Goal: Transaction & Acquisition: Download file/media

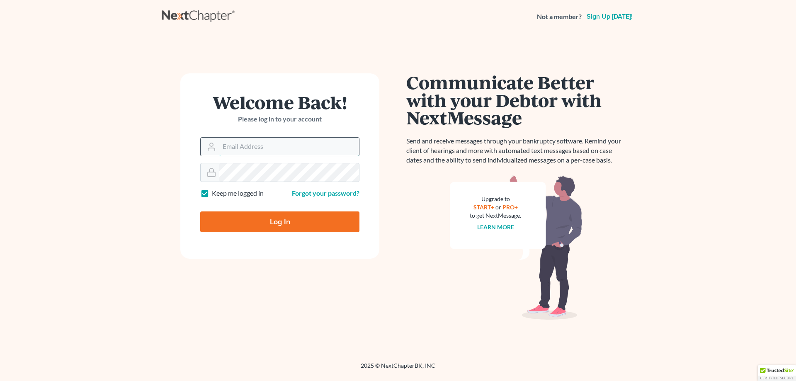
click at [257, 154] on input "Email Address" at bounding box center [289, 147] width 140 height 18
type input "[PERSON_NAME][EMAIL_ADDRESS][DOMAIN_NAME]"
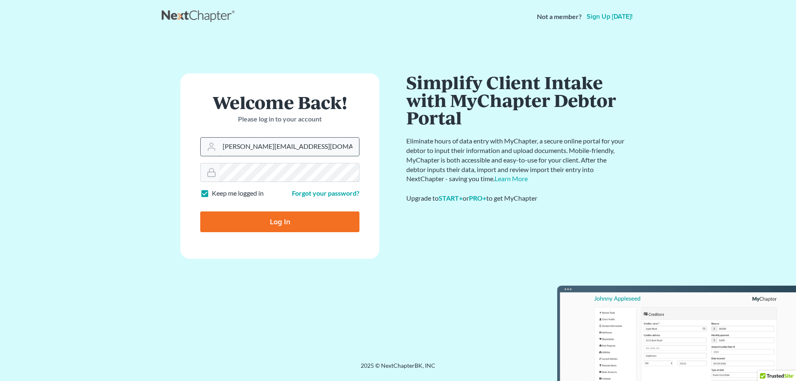
click at [200, 211] on input "Log In" at bounding box center [279, 221] width 159 height 21
type input "Thinking..."
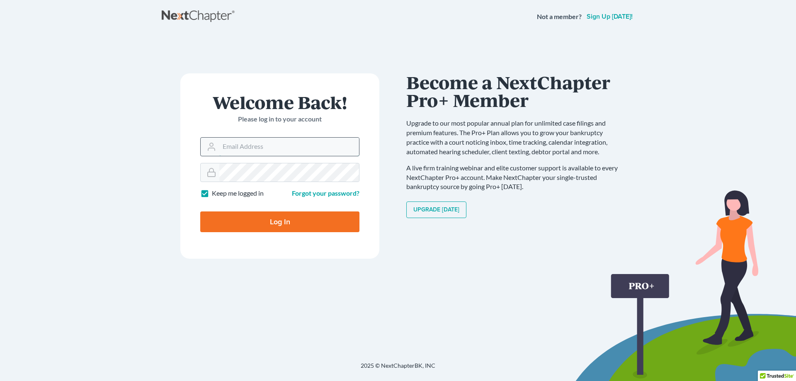
click at [253, 147] on input "Email Address" at bounding box center [289, 147] width 140 height 18
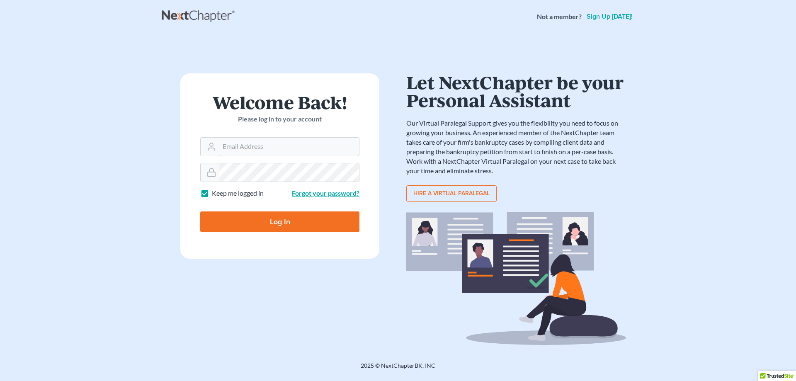
type input "jason@kinnairdlaw.com"
click at [200, 211] on input "Log In" at bounding box center [279, 221] width 159 height 21
type input "Thinking..."
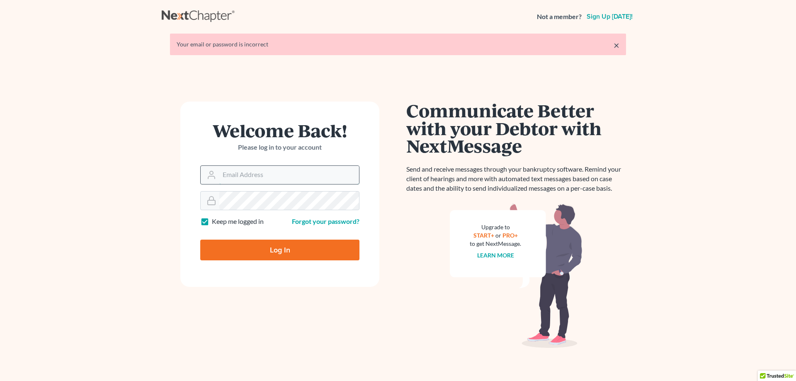
click at [255, 177] on input "Email Address" at bounding box center [289, 175] width 140 height 18
type input "[PERSON_NAME][EMAIL_ADDRESS][DOMAIN_NAME]"
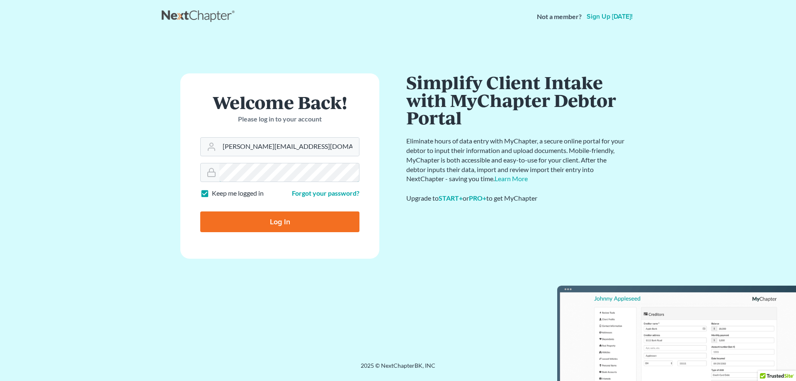
click at [200, 211] on input "Log In" at bounding box center [279, 221] width 159 height 21
type input "Thinking..."
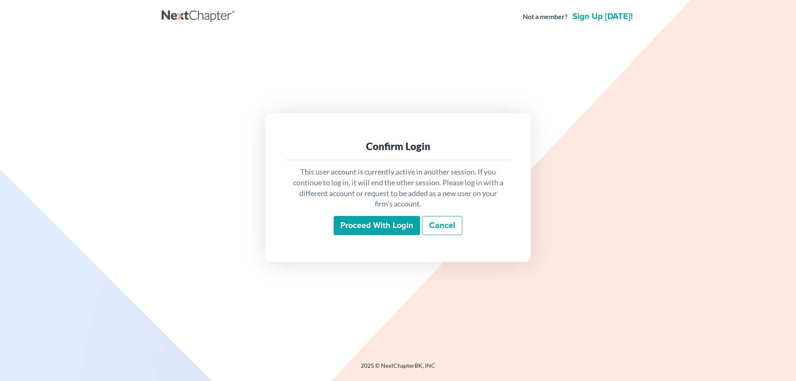
click at [337, 220] on input "Proceed with login" at bounding box center [377, 225] width 86 height 19
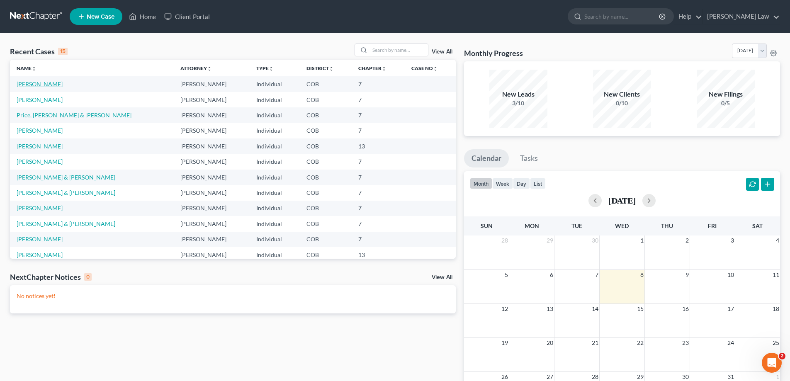
click at [25, 82] on link "[PERSON_NAME]" at bounding box center [40, 83] width 46 height 7
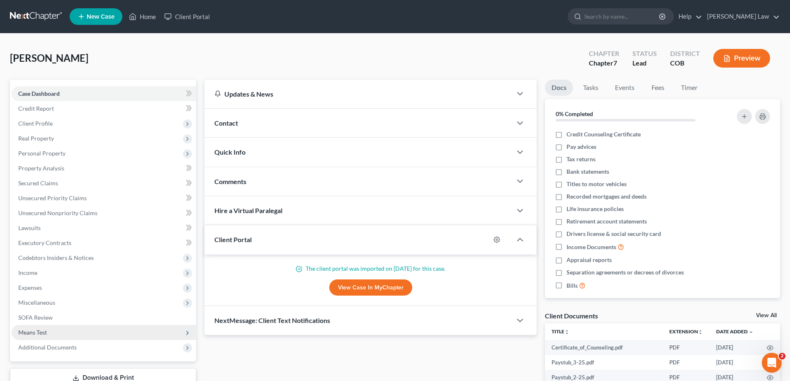
click at [102, 339] on span "Means Test" at bounding box center [104, 332] width 185 height 15
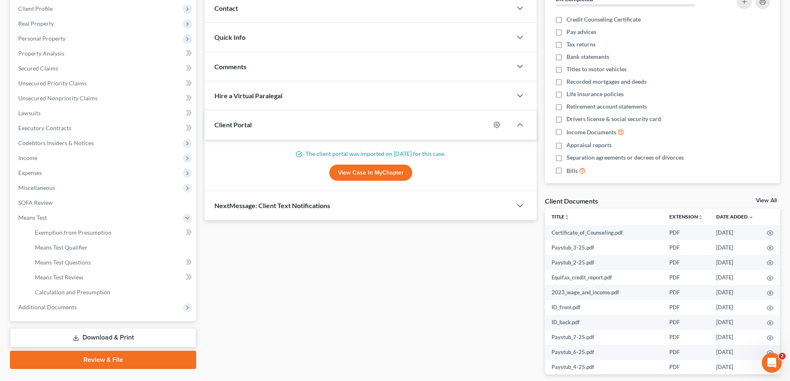
scroll to position [153, 0]
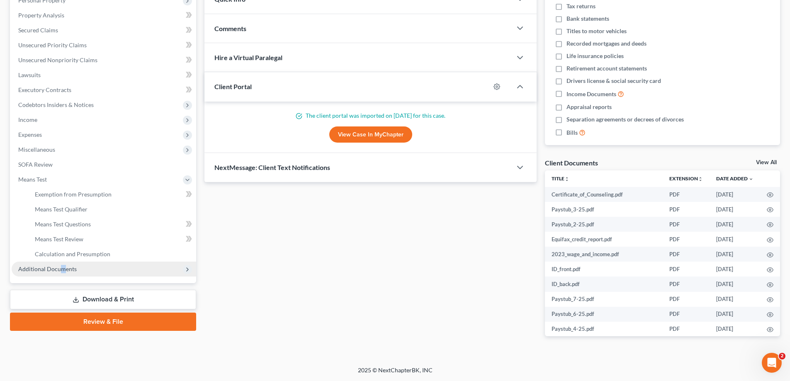
click at [61, 272] on span "Additional Documents" at bounding box center [104, 269] width 185 height 15
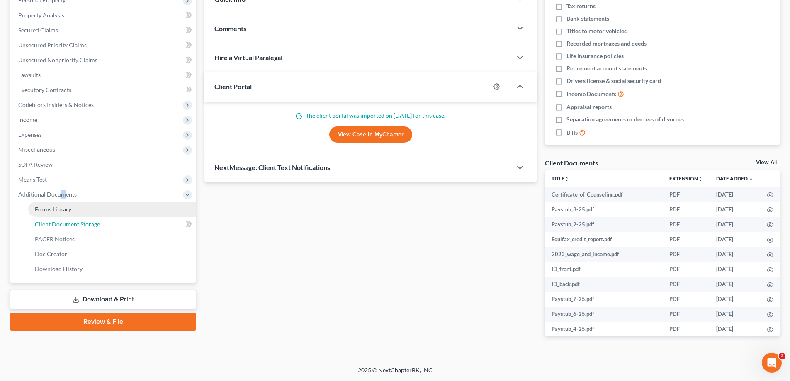
click at [73, 226] on span "Client Document Storage" at bounding box center [67, 224] width 65 height 7
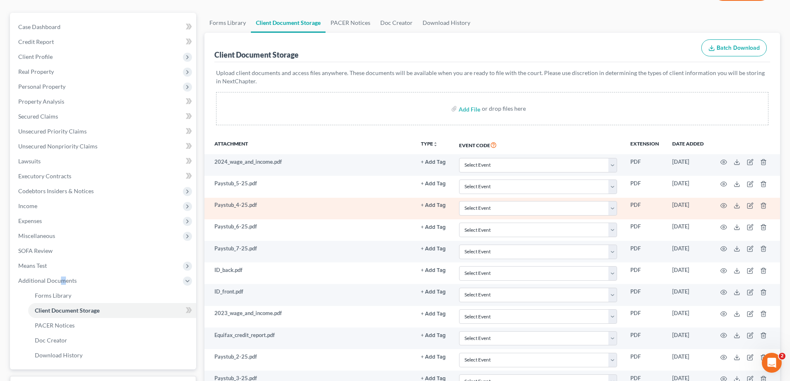
scroll to position [83, 0]
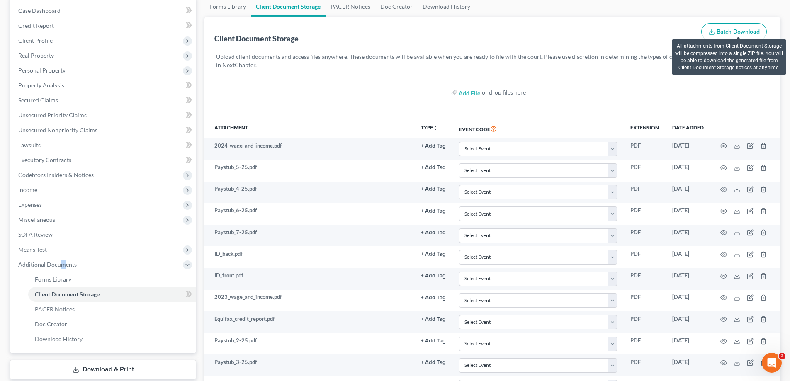
click at [722, 34] on span "Batch Download" at bounding box center [737, 31] width 43 height 7
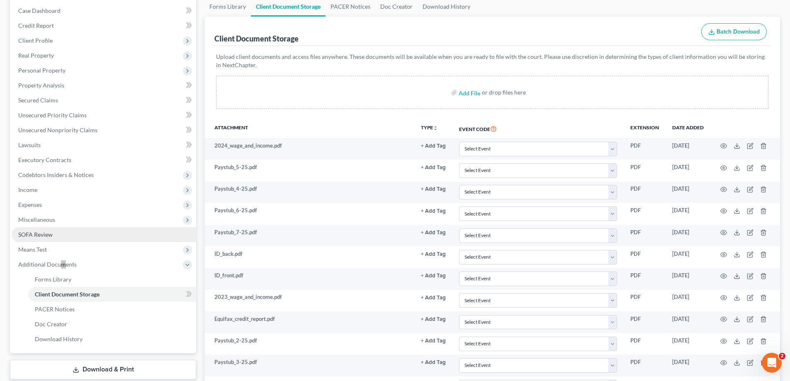
scroll to position [186, 0]
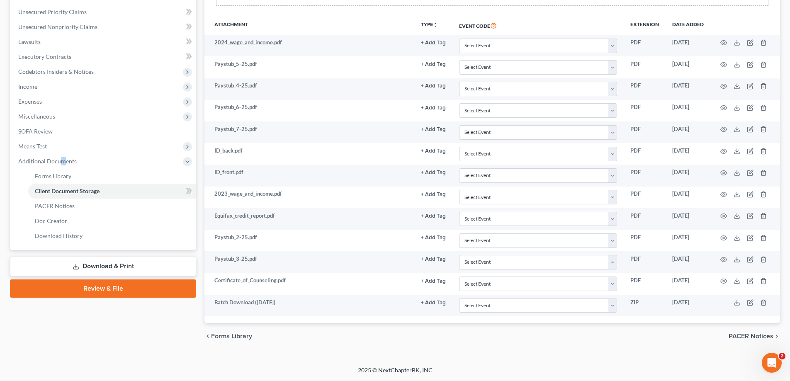
click at [113, 262] on link "Download & Print" at bounding box center [103, 266] width 186 height 19
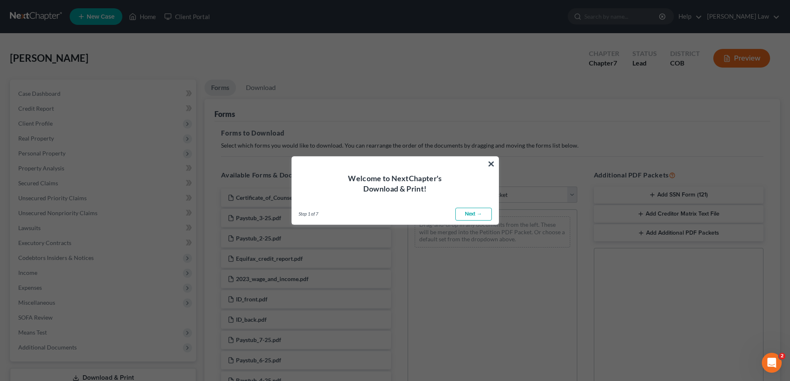
click at [483, 164] on div "Welcome to NextChapter's Download & Print!" at bounding box center [395, 175] width 206 height 37
click at [489, 163] on button "×" at bounding box center [491, 163] width 8 height 13
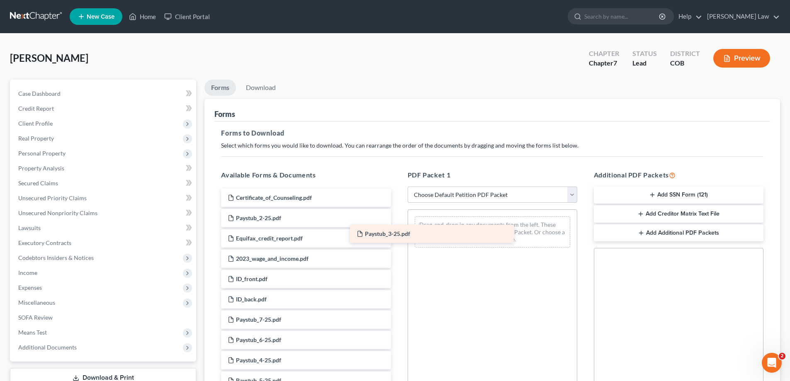
drag, startPoint x: 333, startPoint y: 219, endPoint x: 462, endPoint y: 235, distance: 130.0
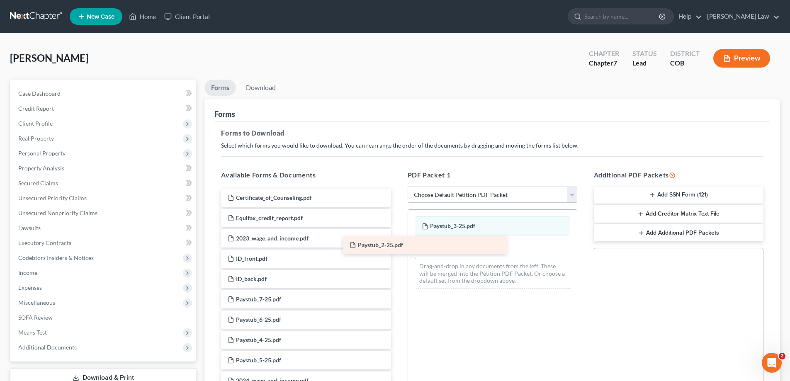
drag, startPoint x: 352, startPoint y: 221, endPoint x: 473, endPoint y: 248, distance: 124.8
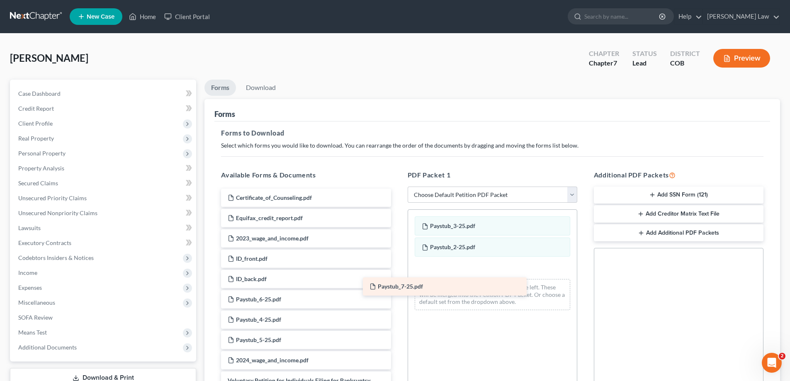
drag, startPoint x: 338, startPoint y: 296, endPoint x: 479, endPoint y: 283, distance: 142.4
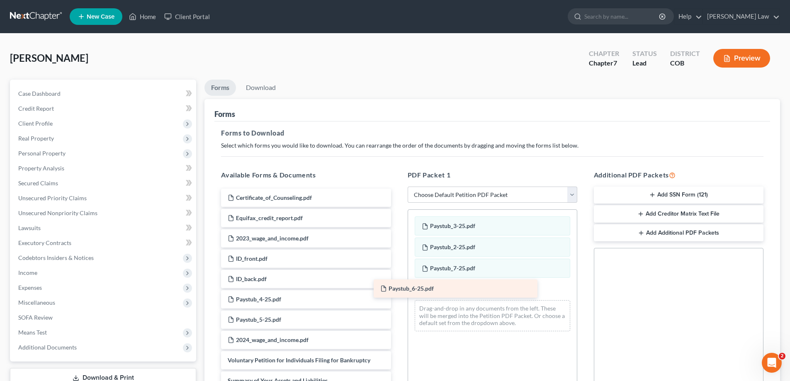
drag, startPoint x: 319, startPoint y: 304, endPoint x: 471, endPoint y: 293, distance: 153.0
click at [467, 255] on div "Paystub_2-25.pdf Paystub_3-25.pdf Paystub_2-25.pdf Paystub_2-25.pdf Paystub_7-2…" at bounding box center [492, 274] width 169 height 129
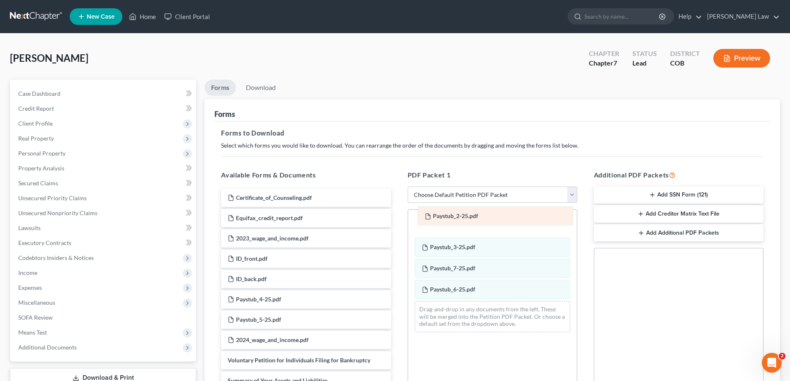
drag, startPoint x: 467, startPoint y: 252, endPoint x: 470, endPoint y: 221, distance: 31.2
click at [470, 221] on div "Paystub_2-25.pdf Paystub_2-25.pdf Paystub_3-25.pdf Paystub_2-25.pdf Paystub_7-2…" at bounding box center [492, 274] width 169 height 129
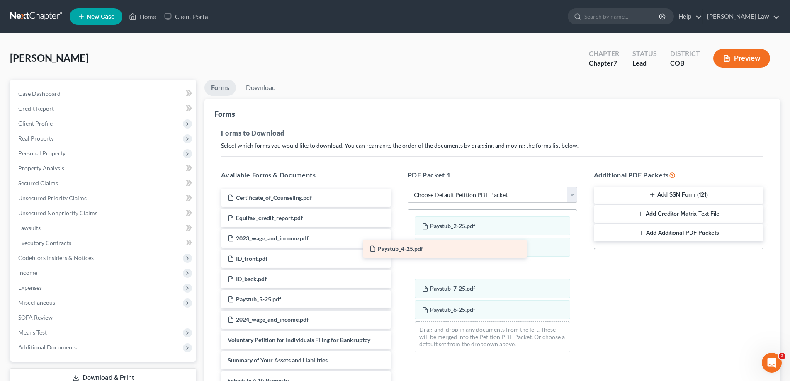
drag, startPoint x: 342, startPoint y: 300, endPoint x: 484, endPoint y: 250, distance: 150.6
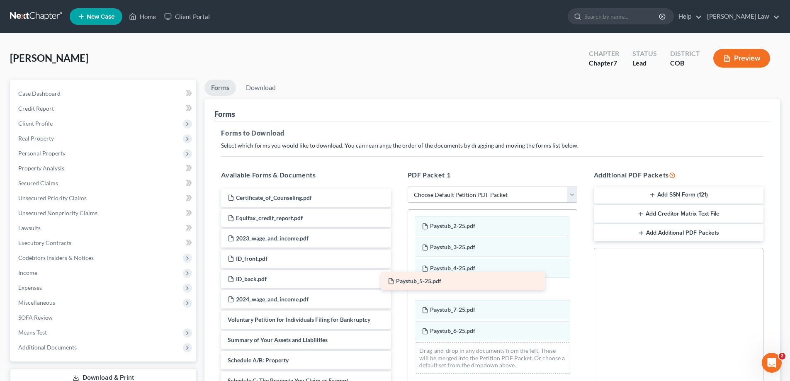
drag, startPoint x: 307, startPoint y: 298, endPoint x: 467, endPoint y: 280, distance: 161.1
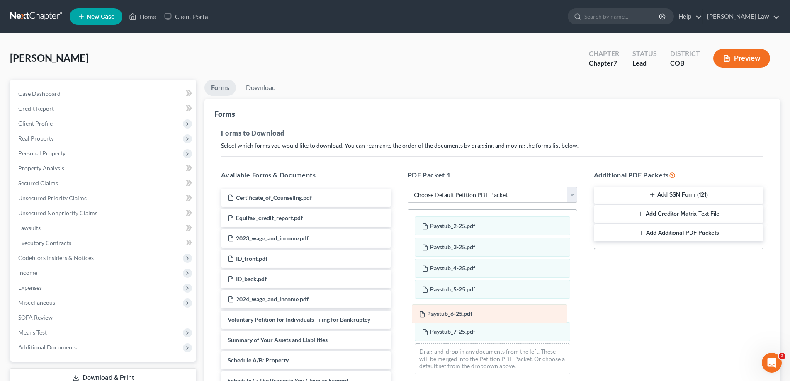
drag, startPoint x: 473, startPoint y: 327, endPoint x: 470, endPoint y: 308, distance: 19.2
click at [470, 308] on div "Paystub_6-25.pdf Paystub_2-25.pdf Paystub_3-25.pdf Paystub_4-25.pdf Paystub_5-2…" at bounding box center [492, 295] width 169 height 171
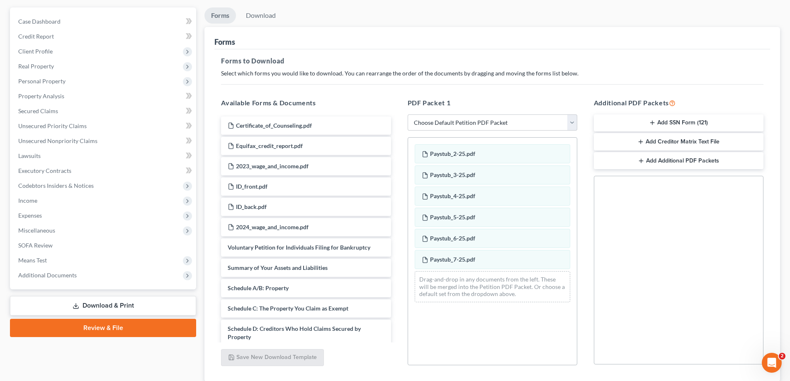
scroll to position [131, 0]
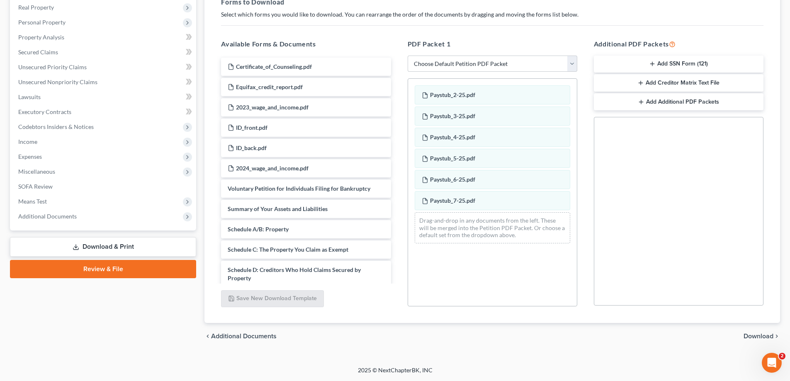
click at [747, 331] on div "chevron_left Additional Documents Download chevron_right" at bounding box center [491, 336] width 575 height 27
click at [749, 335] on span "Download" at bounding box center [758, 336] width 30 height 7
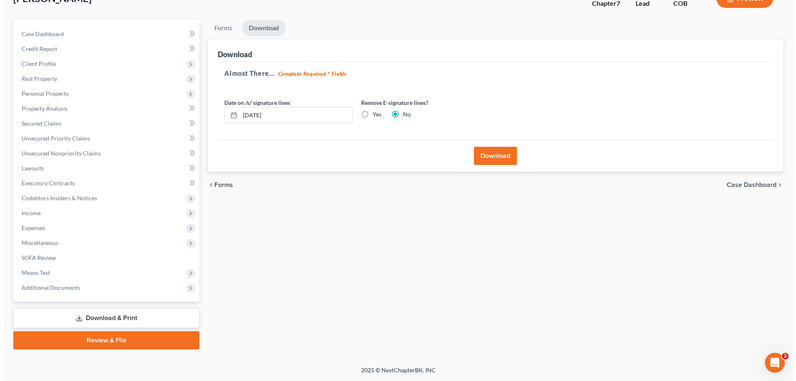
scroll to position [60, 0]
click at [483, 155] on button "Download" at bounding box center [492, 156] width 43 height 18
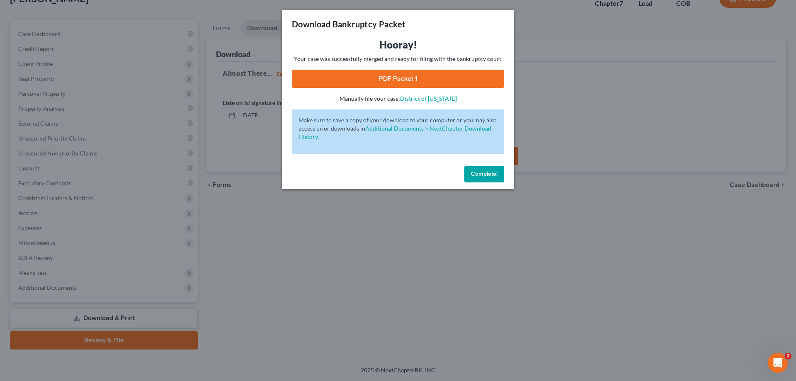
click at [379, 83] on link "PDF Packet 1" at bounding box center [398, 79] width 212 height 18
